Goal: Task Accomplishment & Management: Manage account settings

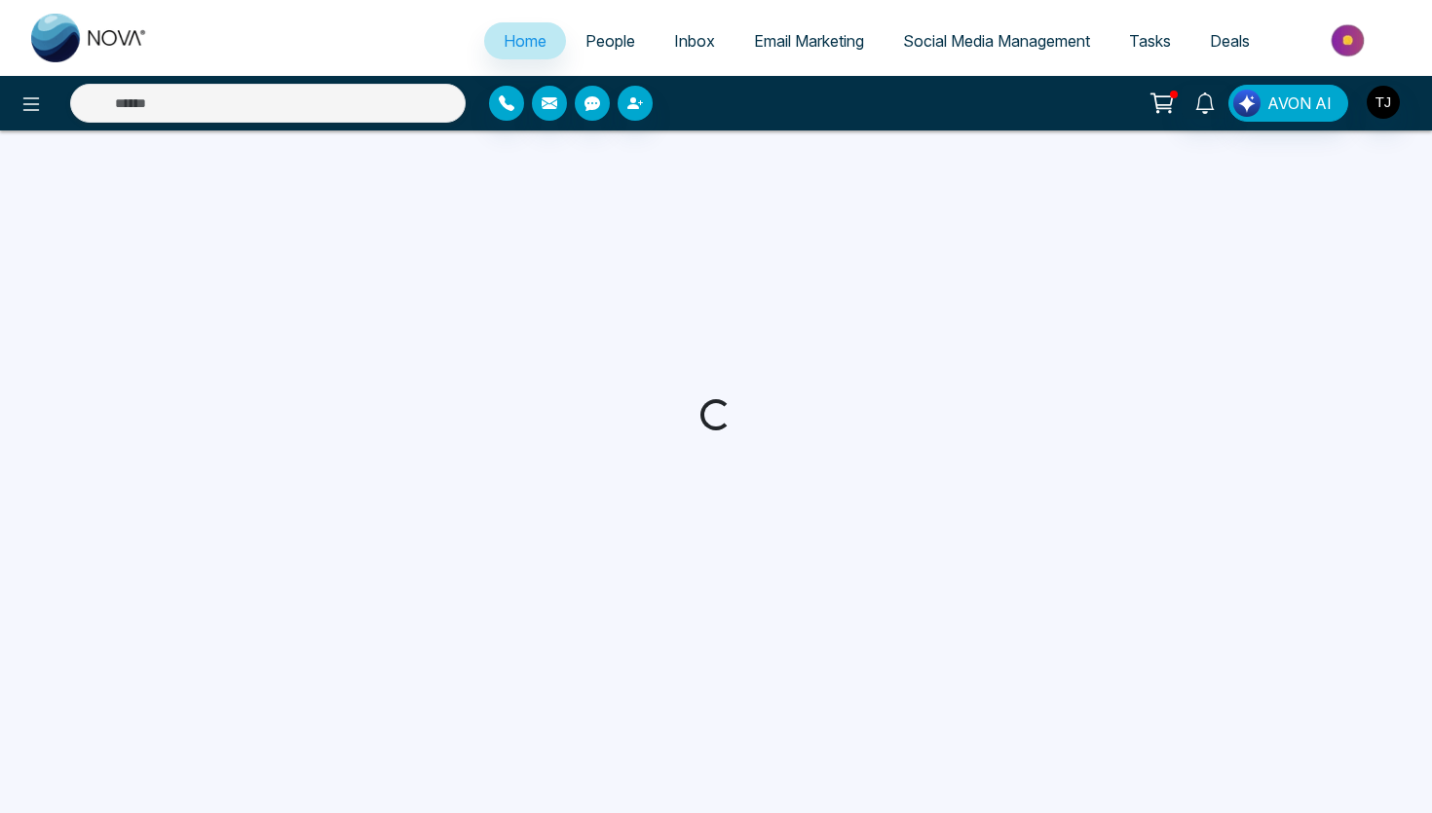
select select "*"
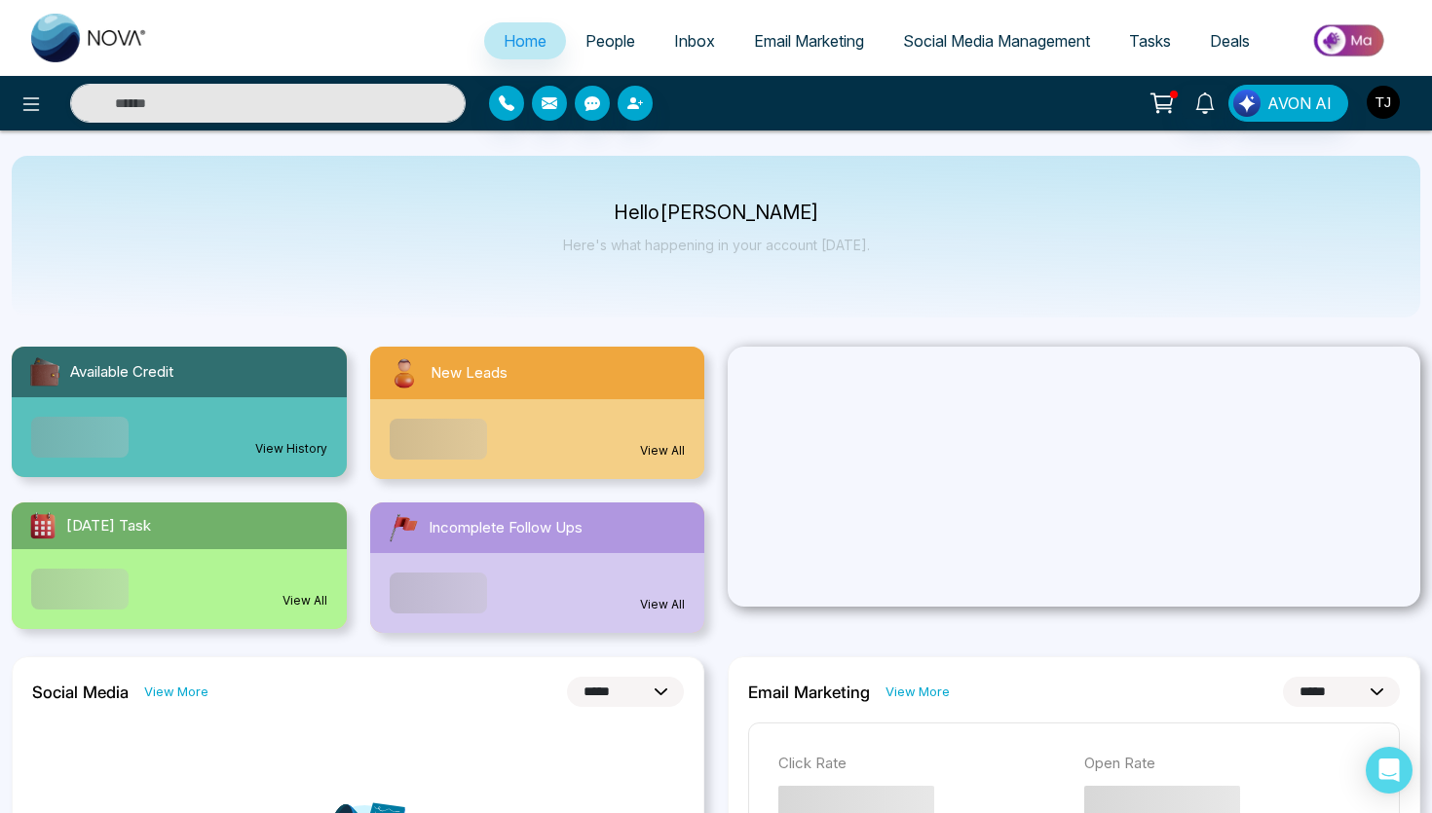
click at [1388, 93] on img "button" at bounding box center [1383, 102] width 33 height 33
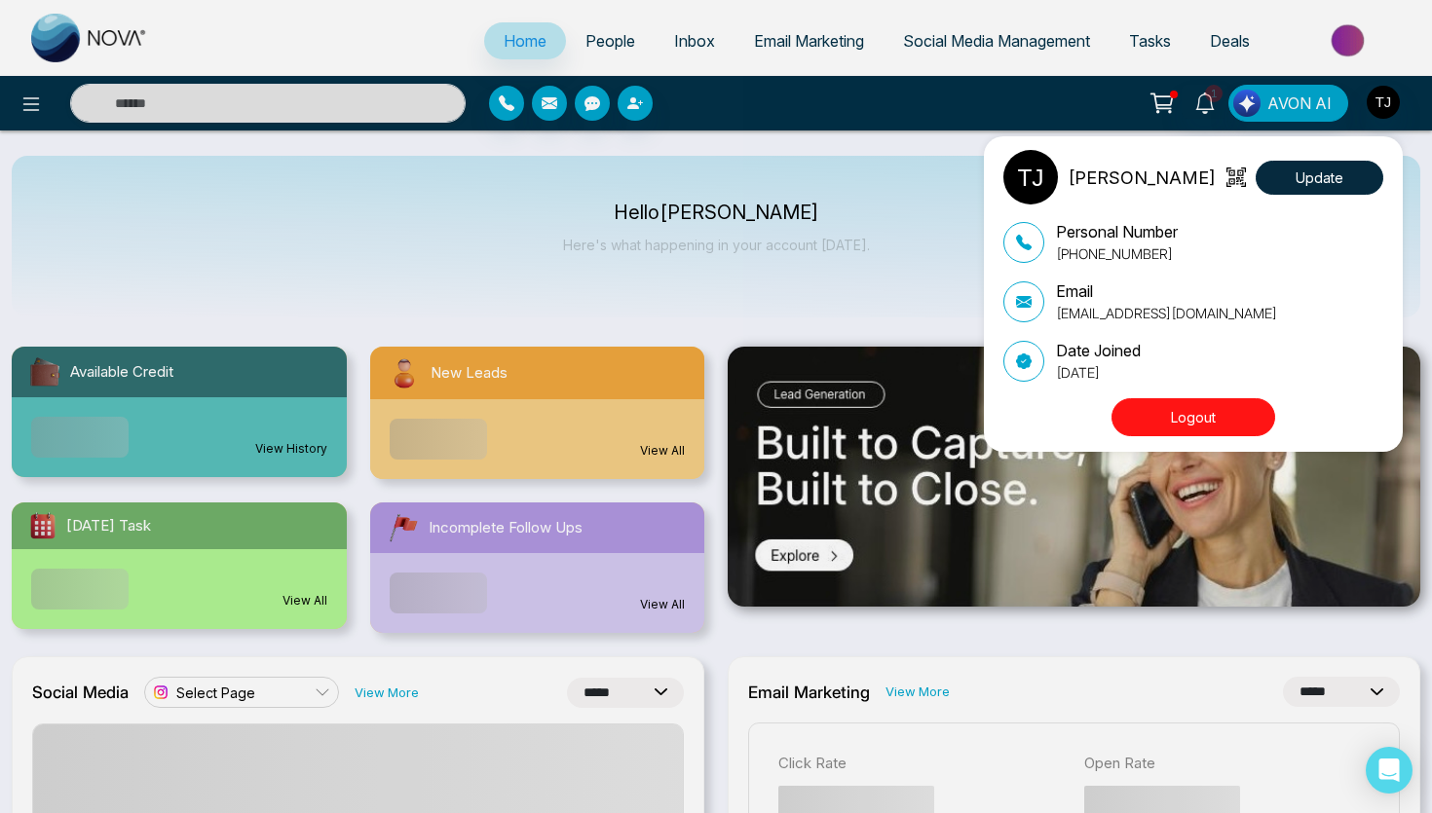
click at [1182, 423] on button "Logout" at bounding box center [1194, 417] width 164 height 38
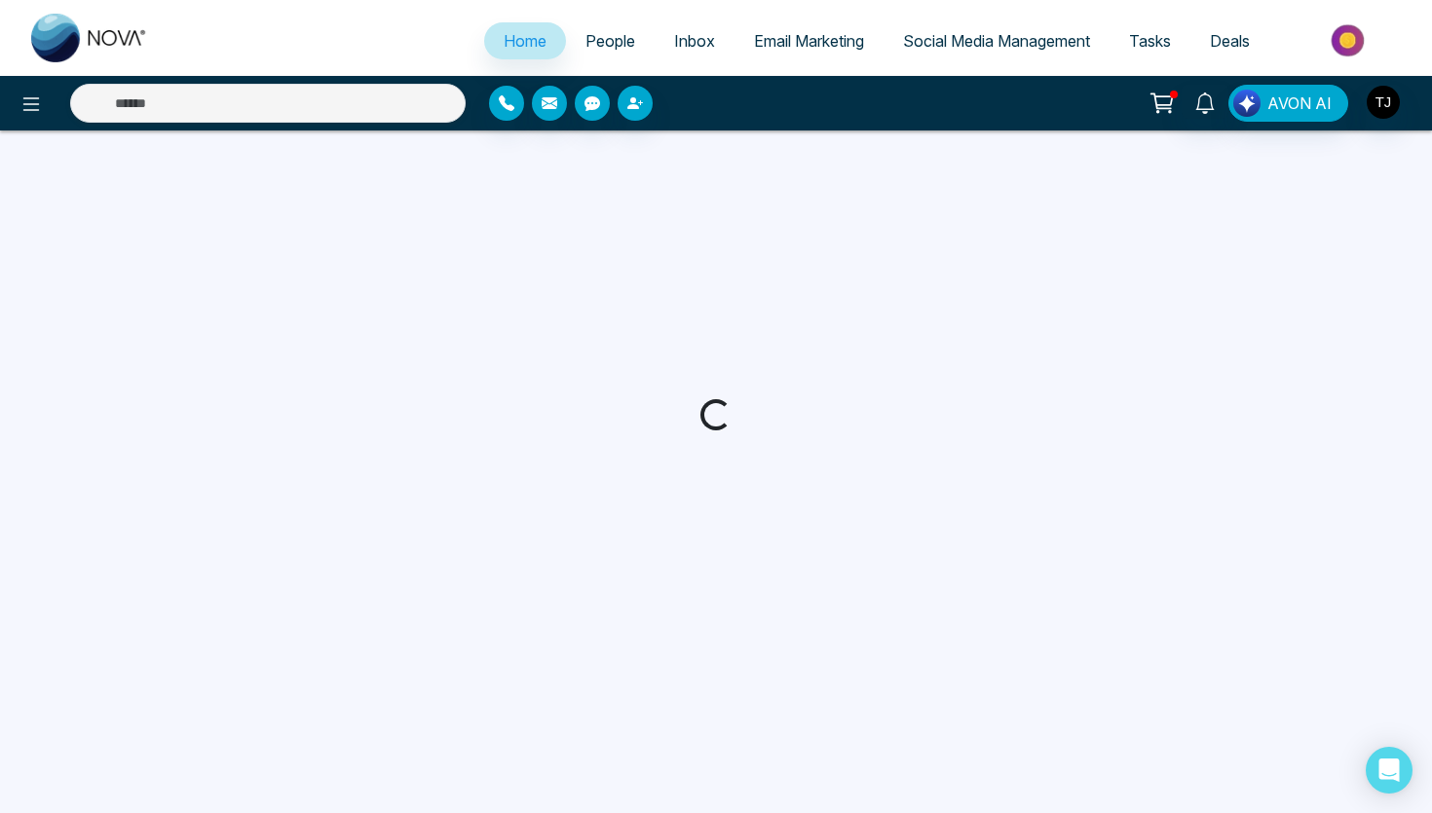
select select "*"
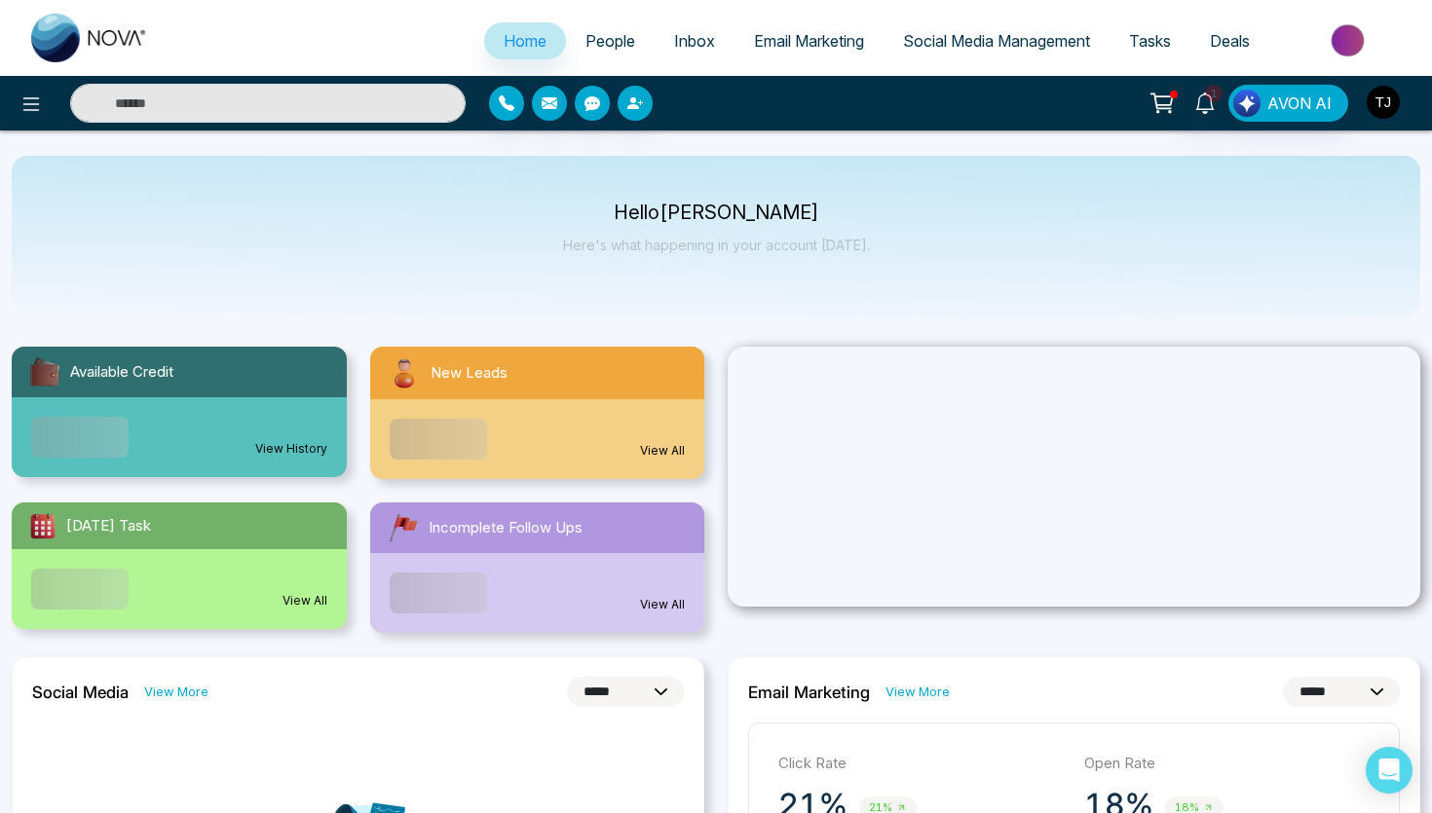
click at [1374, 95] on img "button" at bounding box center [1383, 102] width 33 height 33
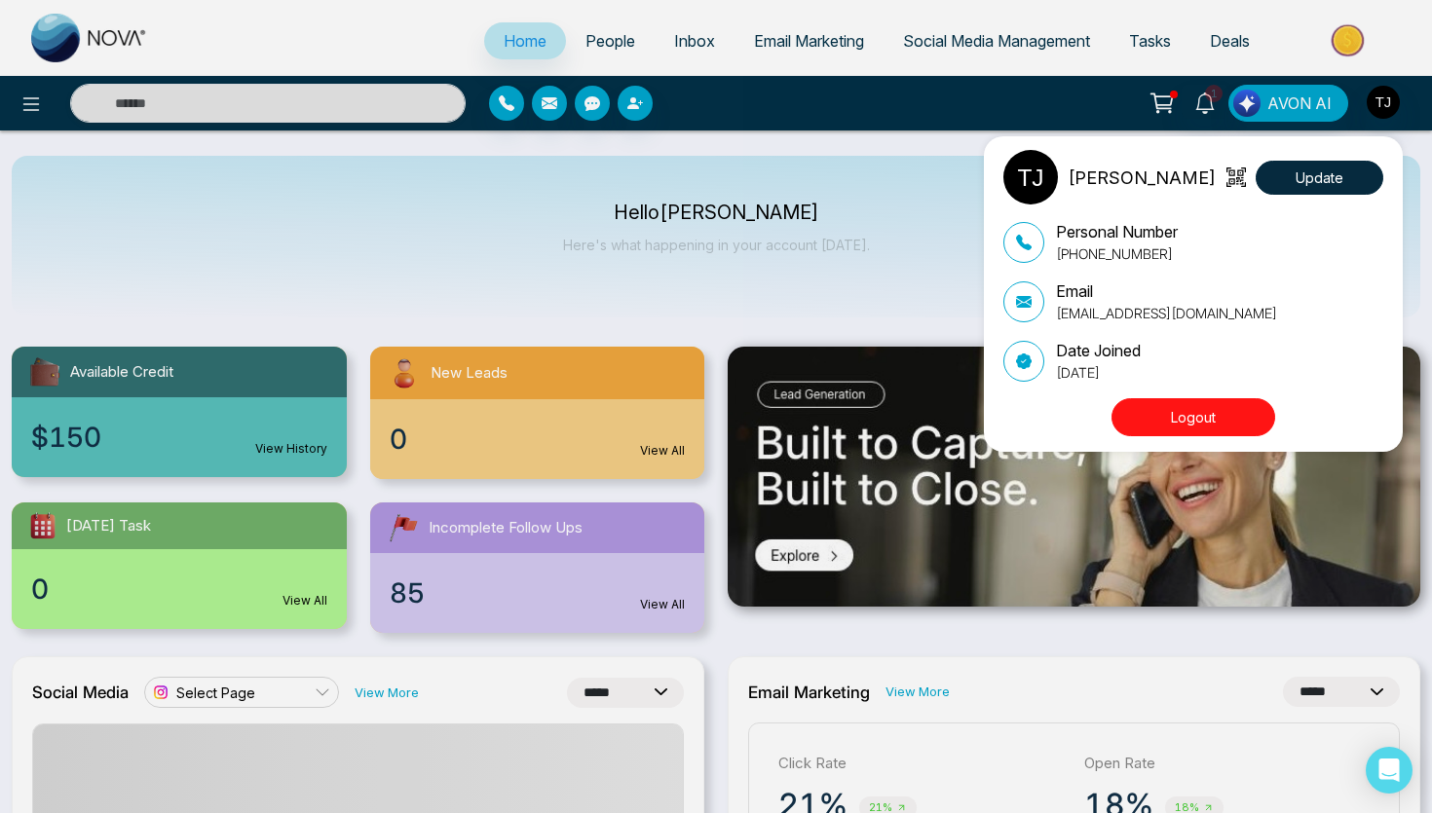
click at [1211, 424] on button "Logout" at bounding box center [1194, 417] width 164 height 38
